Goal: Check status: Check status

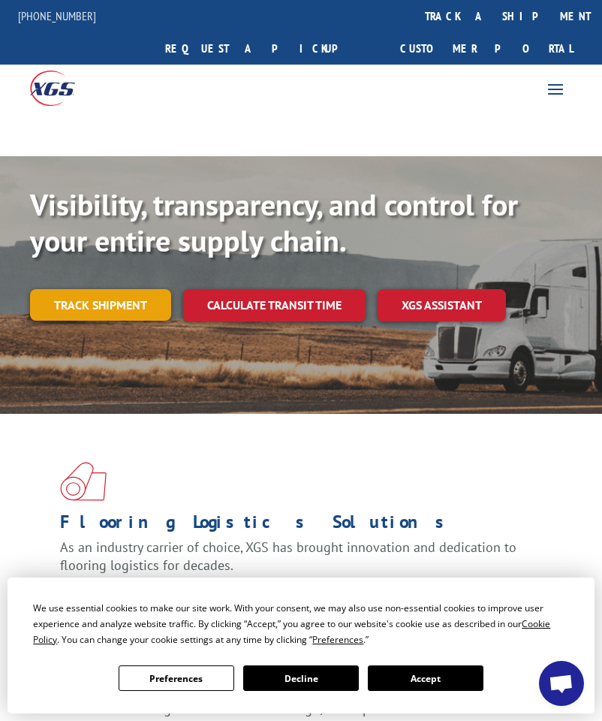
click at [63, 289] on link "Track shipment" at bounding box center [100, 305] width 141 height 32
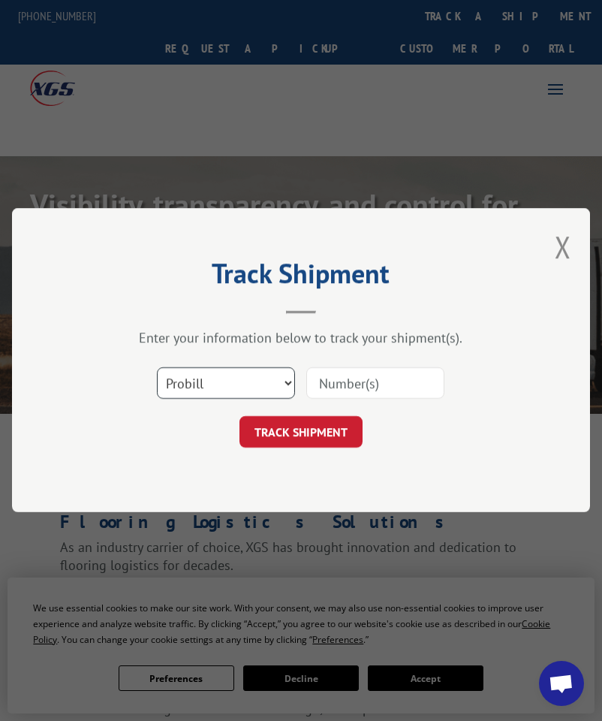
click at [227, 392] on select "Select category... Probill BOL PO" at bounding box center [226, 384] width 138 height 32
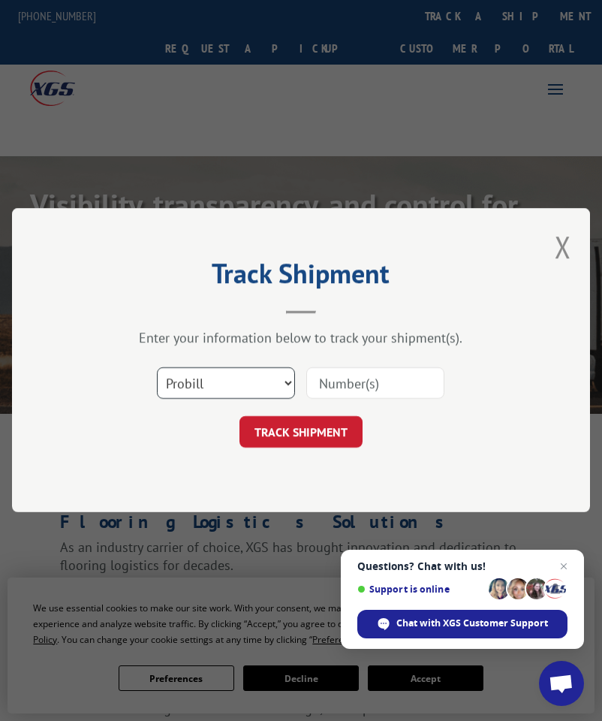
select select "po"
click at [157, 368] on select "Select category... Probill BOL PO" at bounding box center [226, 384] width 138 height 32
click at [385, 367] on div at bounding box center [375, 384] width 138 height 35
click at [382, 380] on input at bounding box center [375, 384] width 138 height 32
type input "36502536"
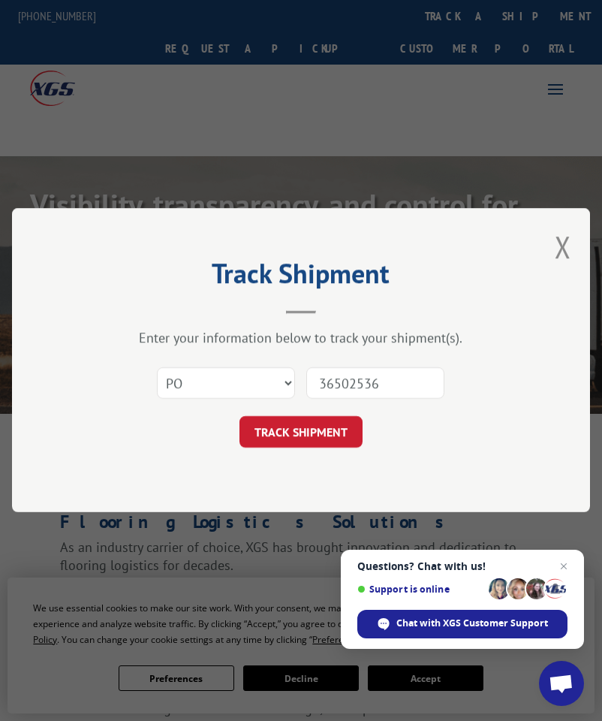
click button "TRACK SHIPMENT" at bounding box center [301, 433] width 123 height 32
